Goal: Find specific page/section: Find specific page/section

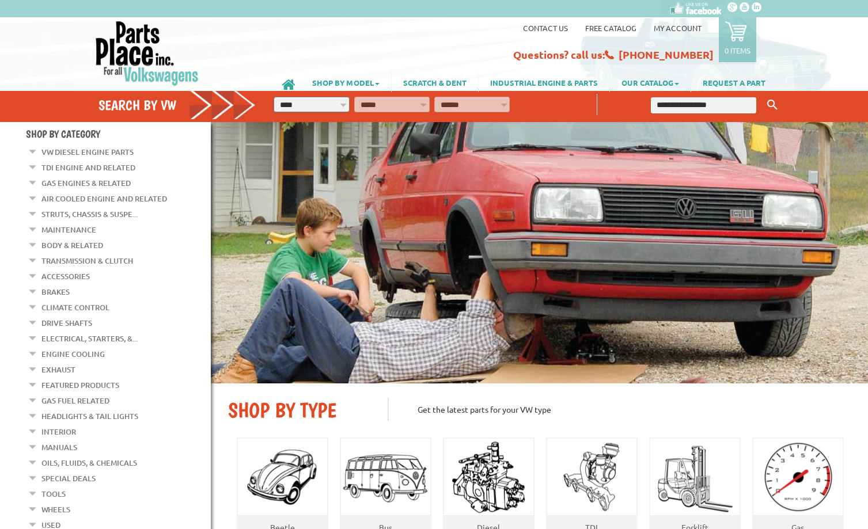
click at [705, 101] on input "text" at bounding box center [704, 105] width 106 height 16
type input "****"
click at [763, 96] on button "Keyword Search" at bounding box center [771, 105] width 17 height 19
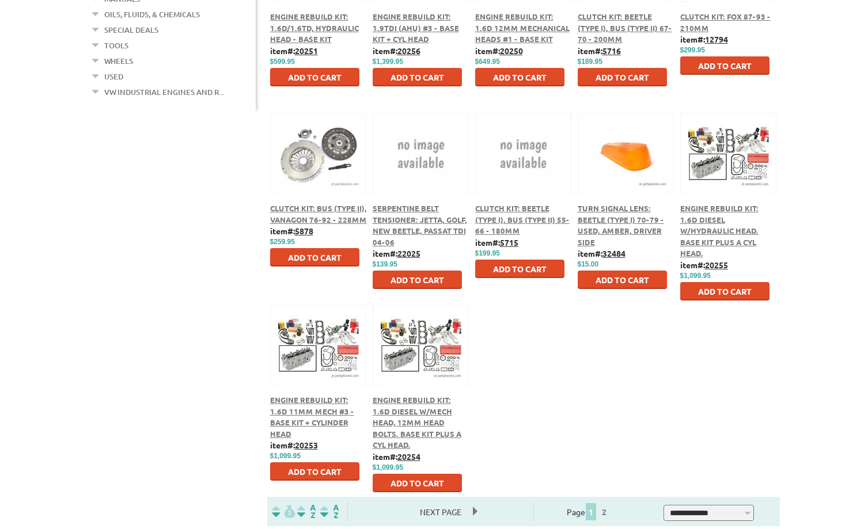
scroll to position [518, 0]
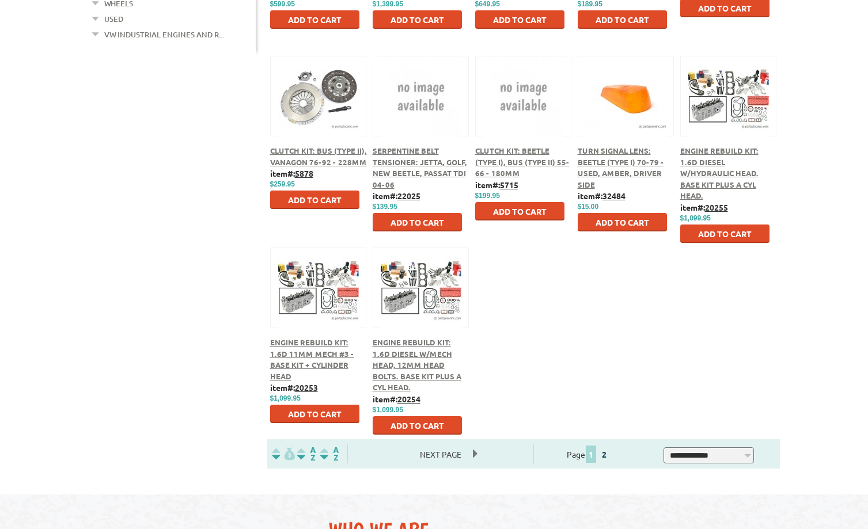
click at [609, 457] on link "2" at bounding box center [604, 454] width 10 height 10
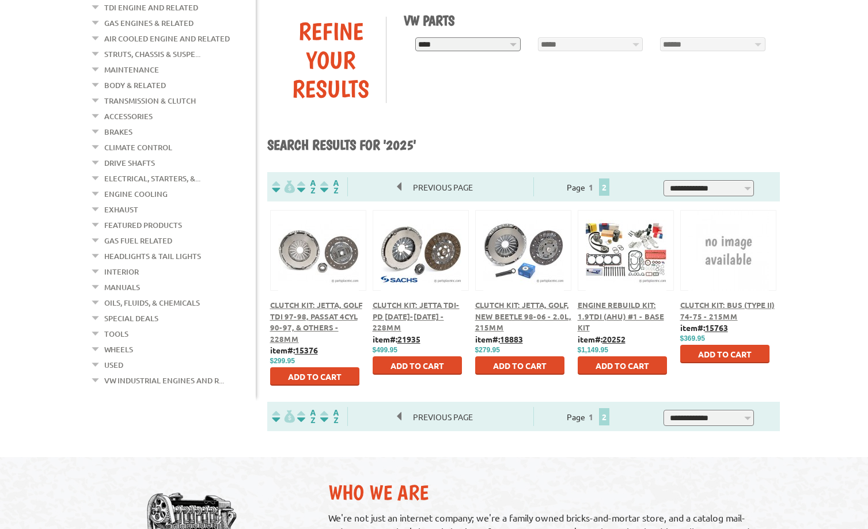
scroll to position [173, 0]
